Goal: Task Accomplishment & Management: Manage account settings

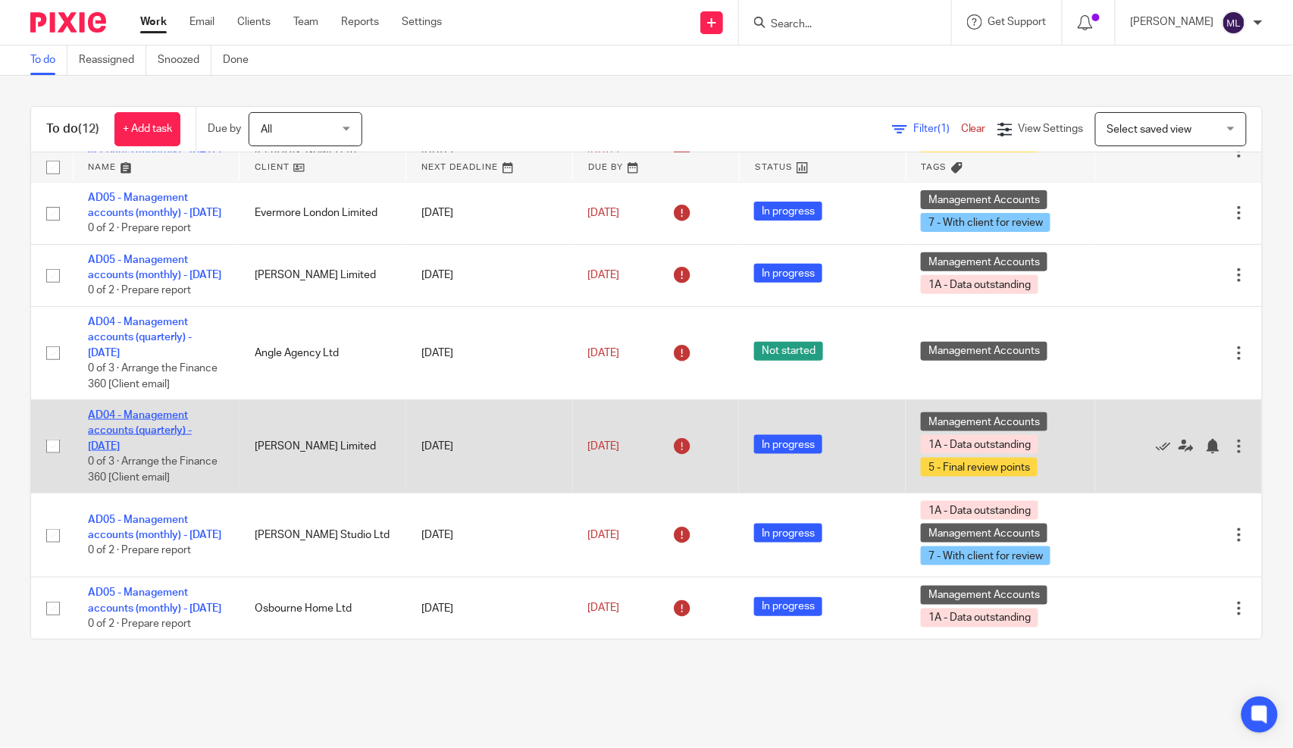
scroll to position [582, 0]
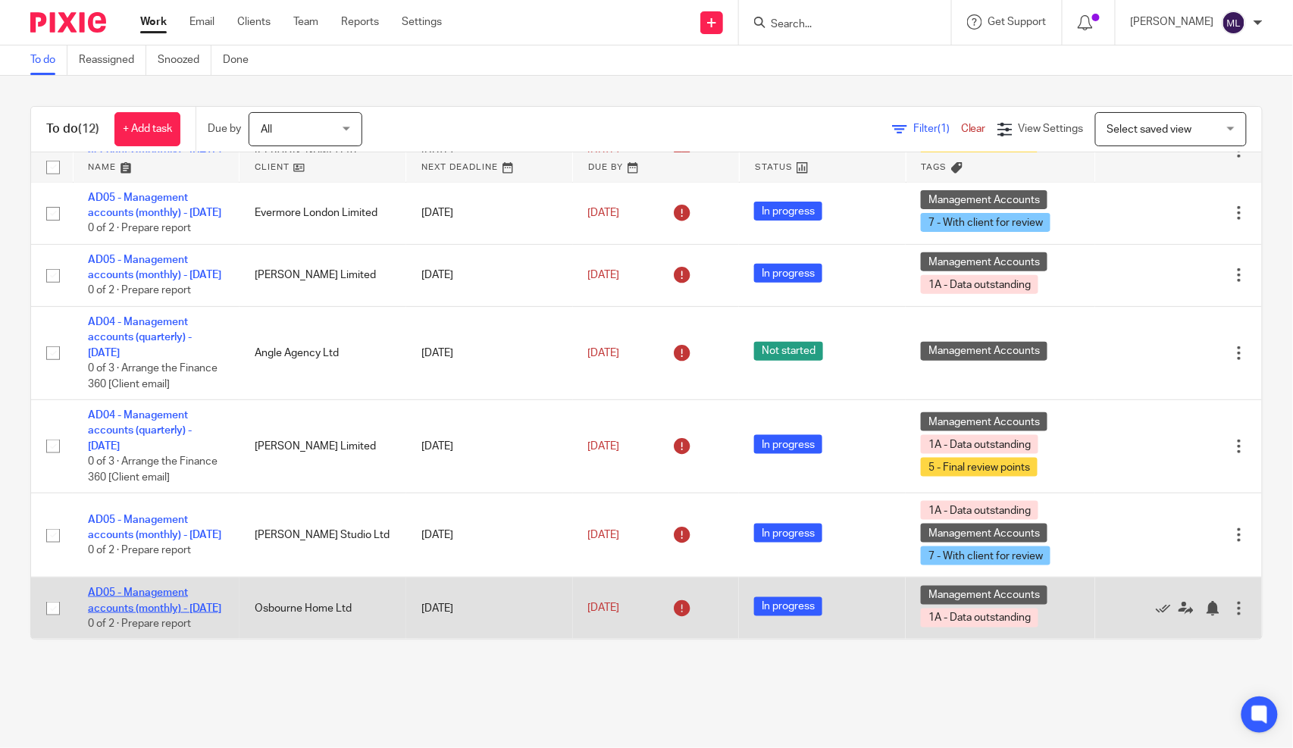
click at [171, 587] on link "AD05 - Management accounts (monthly) - [DATE]" at bounding box center [154, 600] width 133 height 26
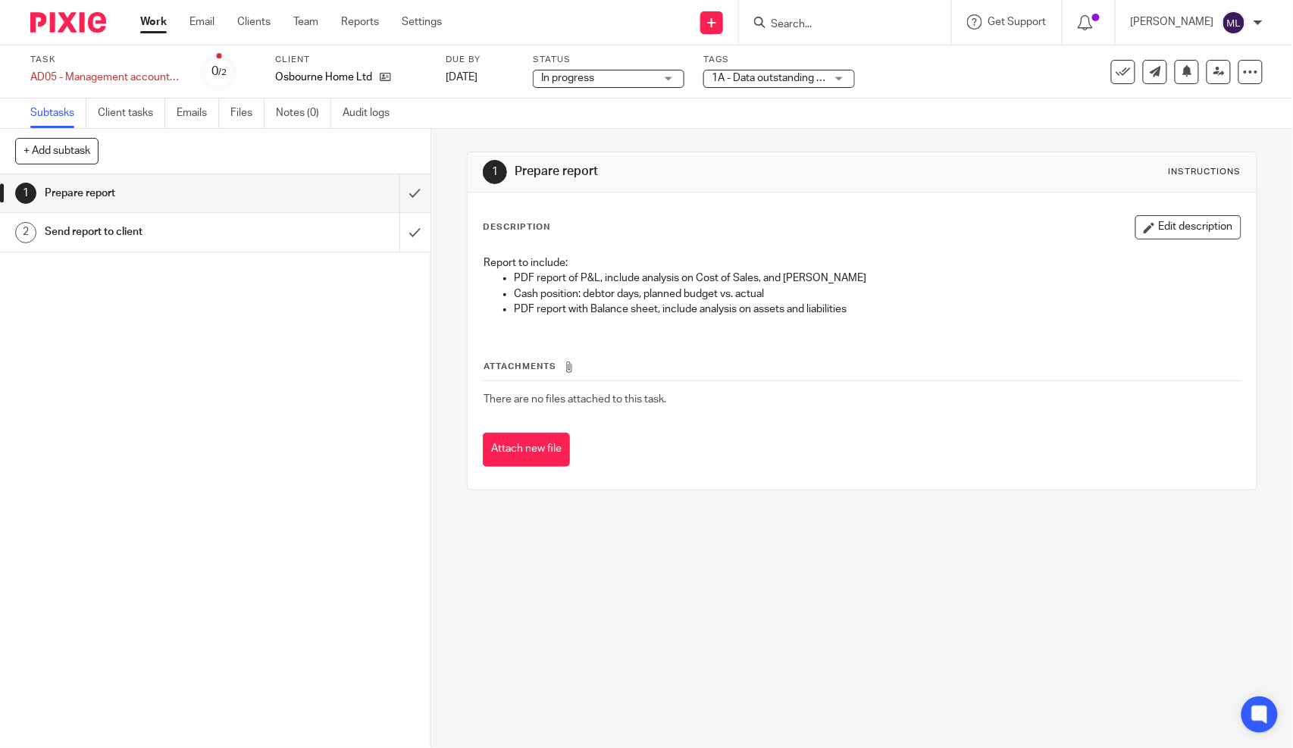
click at [724, 70] on span "1A - Data outstanding + 1" at bounding box center [769, 78] width 114 height 16
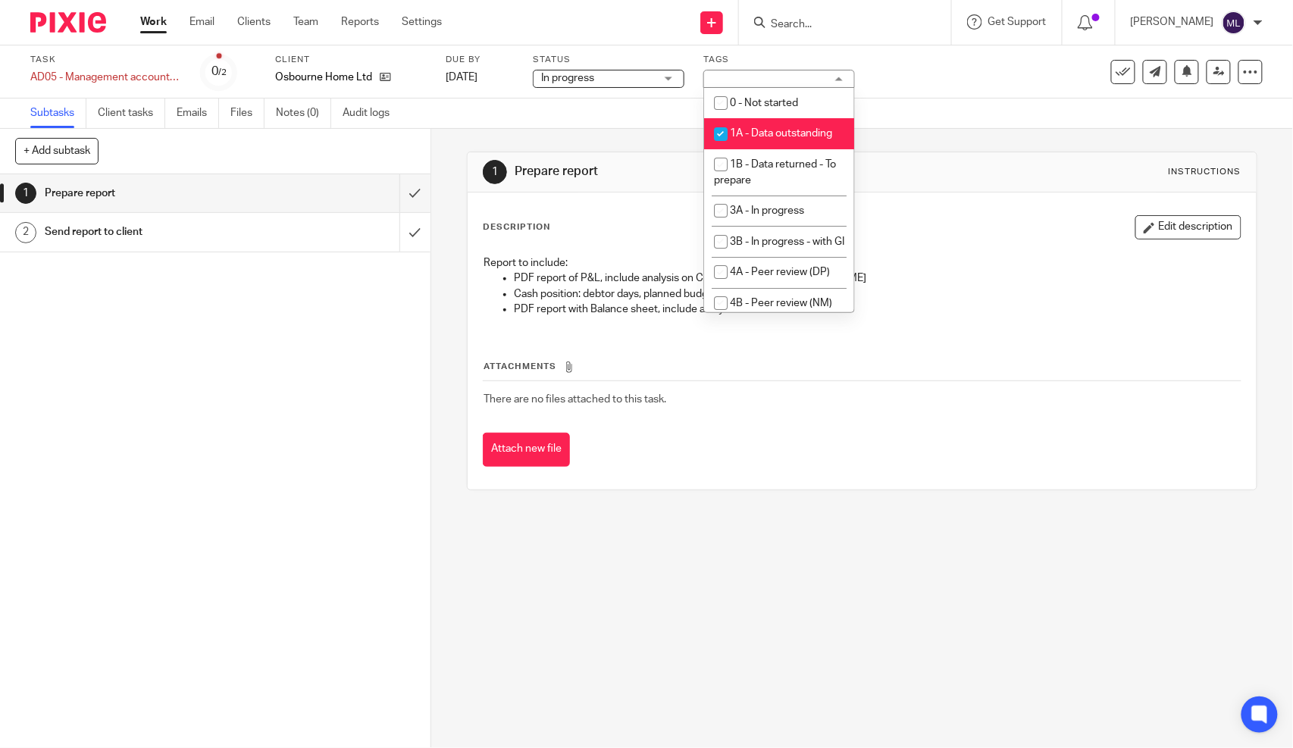
click at [769, 139] on span "1A - Data outstanding" at bounding box center [781, 133] width 102 height 11
checkbox input "false"
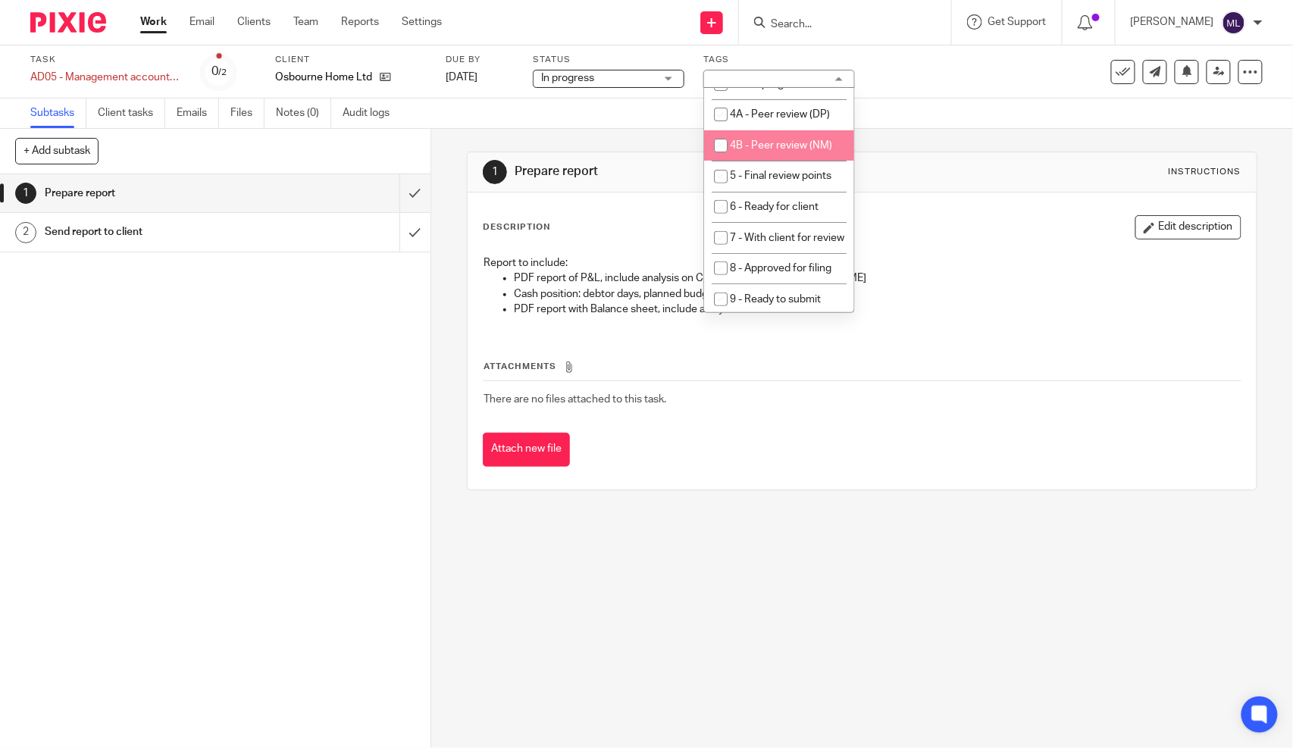
scroll to position [168, 0]
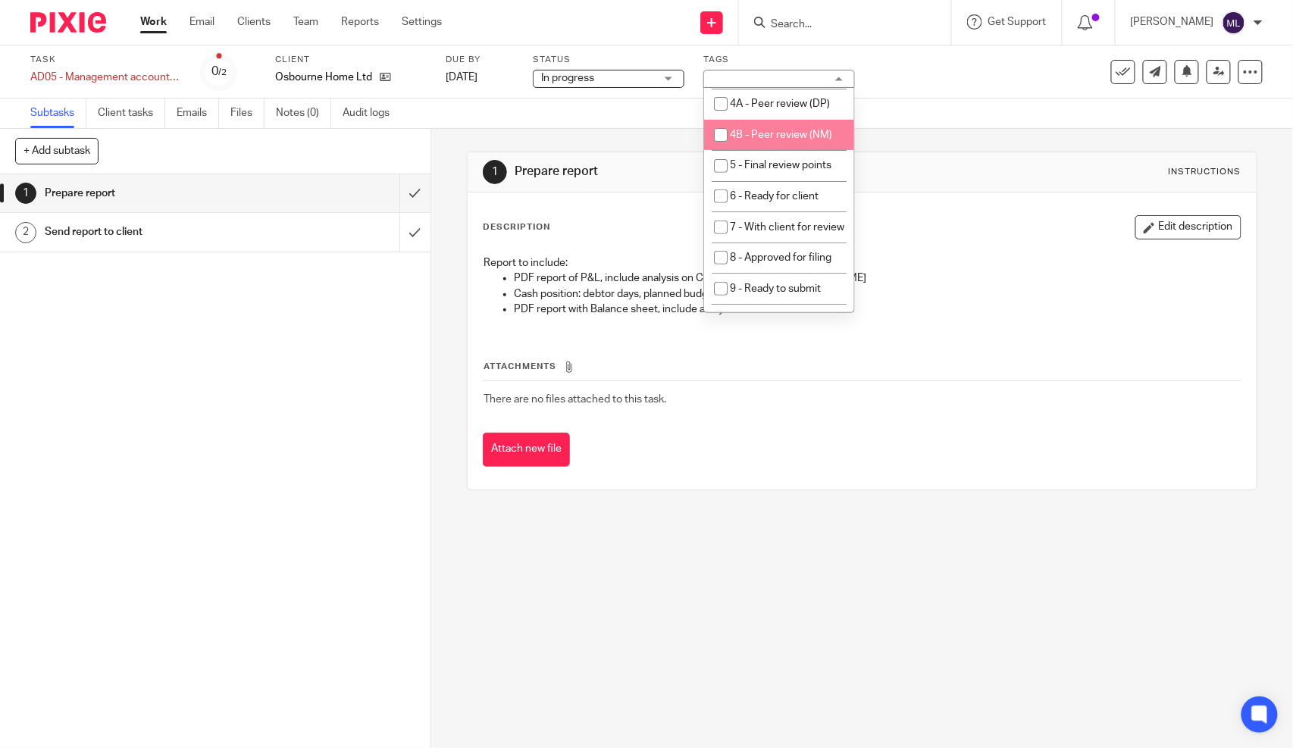
click at [785, 151] on li "4B - Peer review (NM)" at bounding box center [779, 135] width 150 height 31
checkbox input "true"
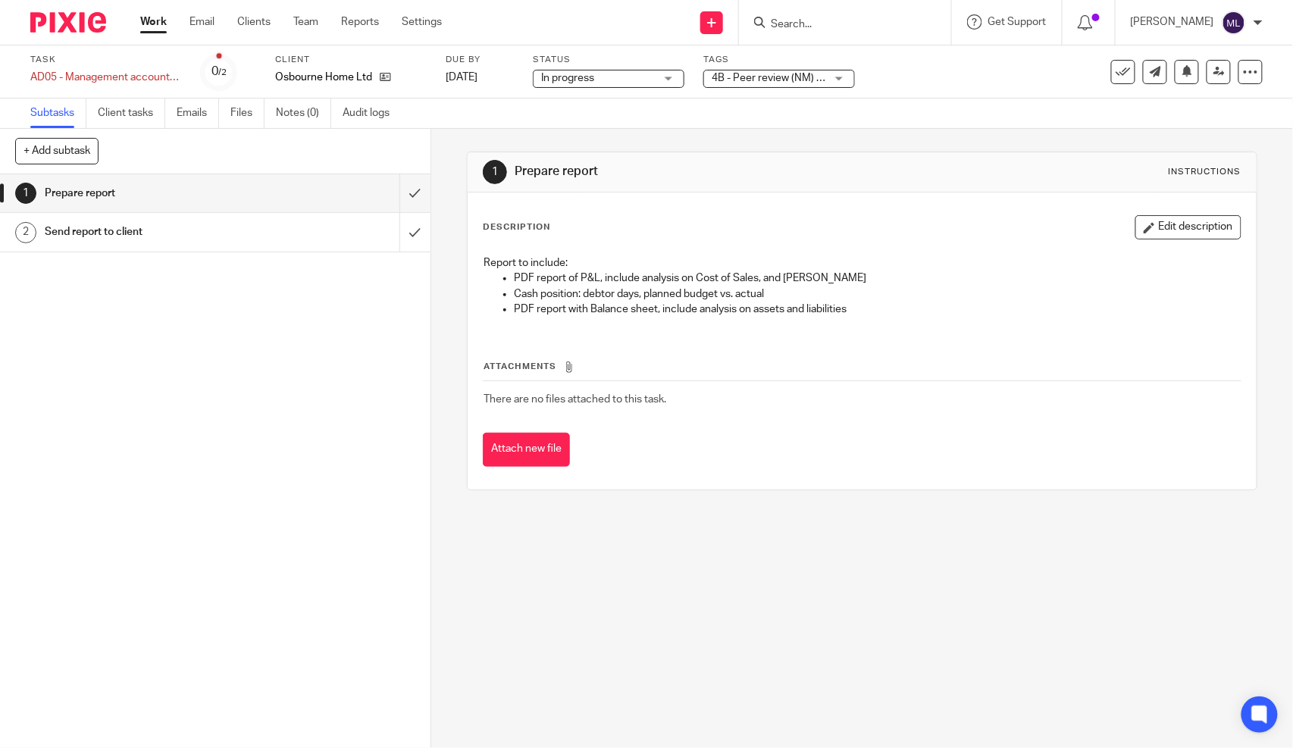
click at [987, 149] on div "1 Prepare report Instructions Description Edit description Report to include: P…" at bounding box center [862, 321] width 790 height 384
click at [1206, 64] on link at bounding box center [1218, 72] width 24 height 24
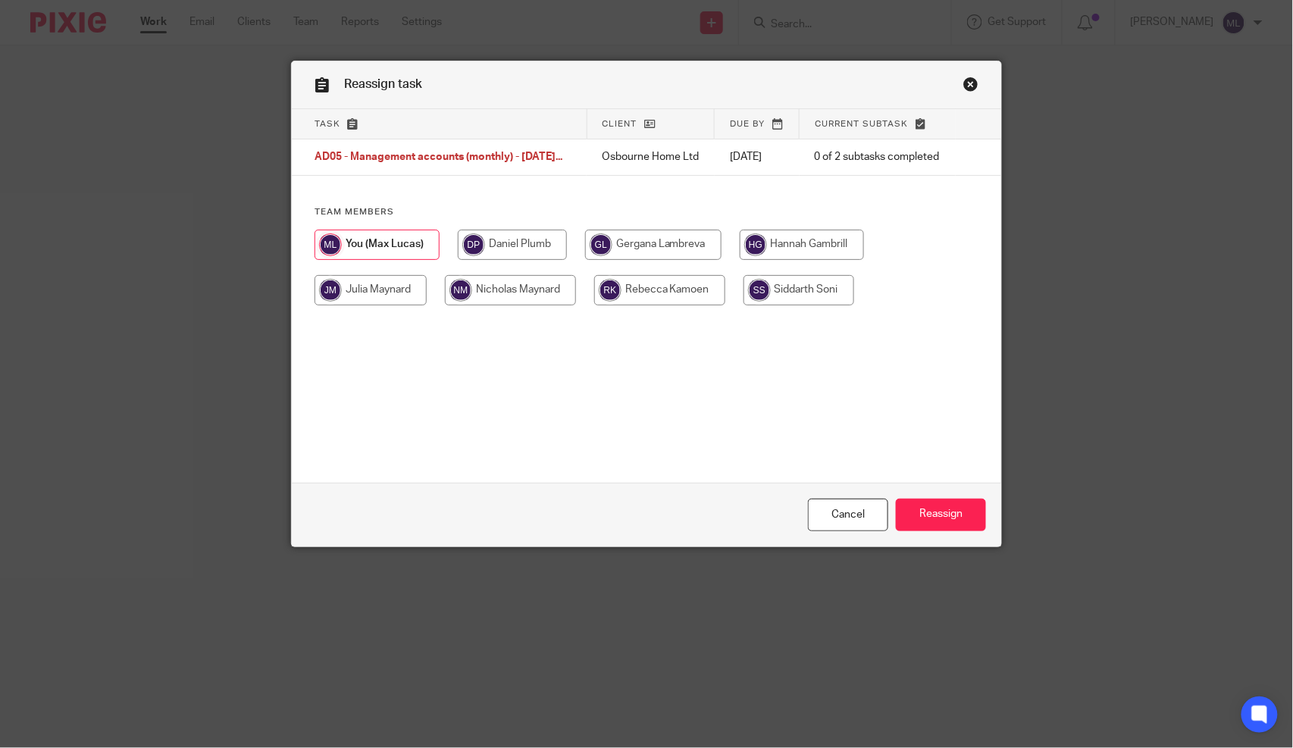
click at [510, 303] on input "radio" at bounding box center [510, 290] width 131 height 30
radio input "true"
click at [940, 519] on input "Reassign" at bounding box center [941, 515] width 90 height 33
